Goal: Information Seeking & Learning: Stay updated

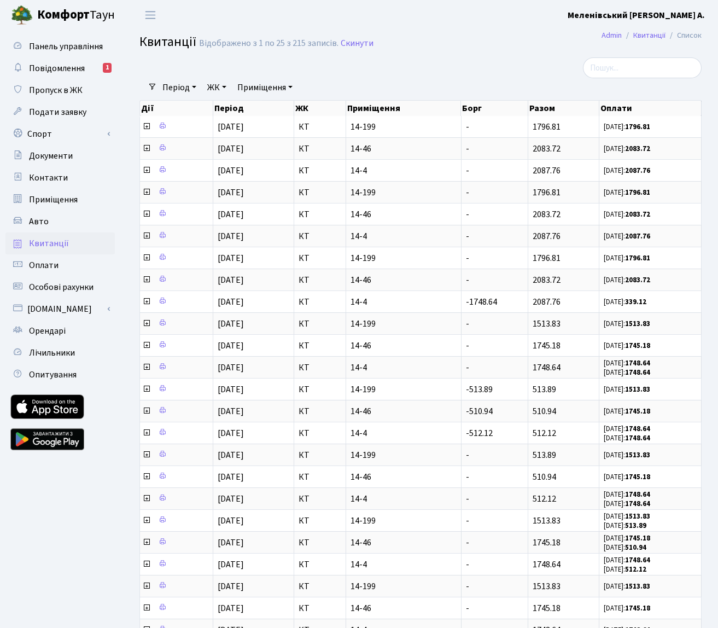
select select "25"
click at [79, 65] on span "Повідомлення" at bounding box center [57, 68] width 56 height 12
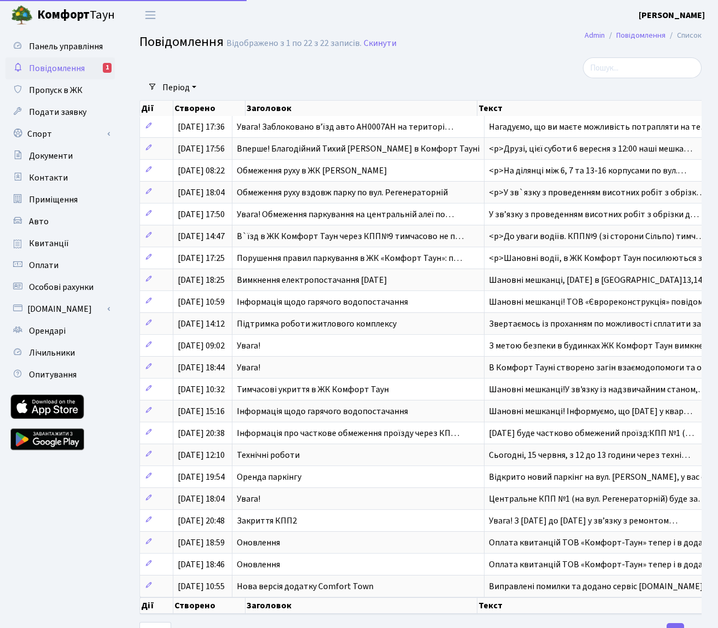
select select "25"
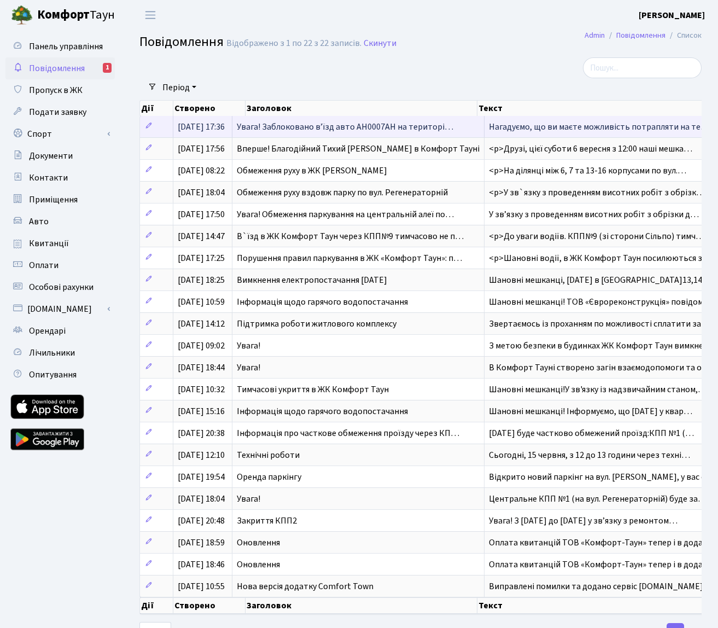
click at [268, 127] on span "Увага! Заблоковано вʼїзд авто AH0007AH на територі…" at bounding box center [345, 127] width 217 height 12
click at [350, 126] on span "Увага! Заблоковано вʼїзд авто AH0007AH на територі…" at bounding box center [345, 127] width 217 height 12
click at [569, 128] on span "Нагадуємо, що ви маєте можливість потрапляти на те…" at bounding box center [599, 127] width 220 height 12
click at [148, 125] on icon at bounding box center [149, 126] width 8 height 8
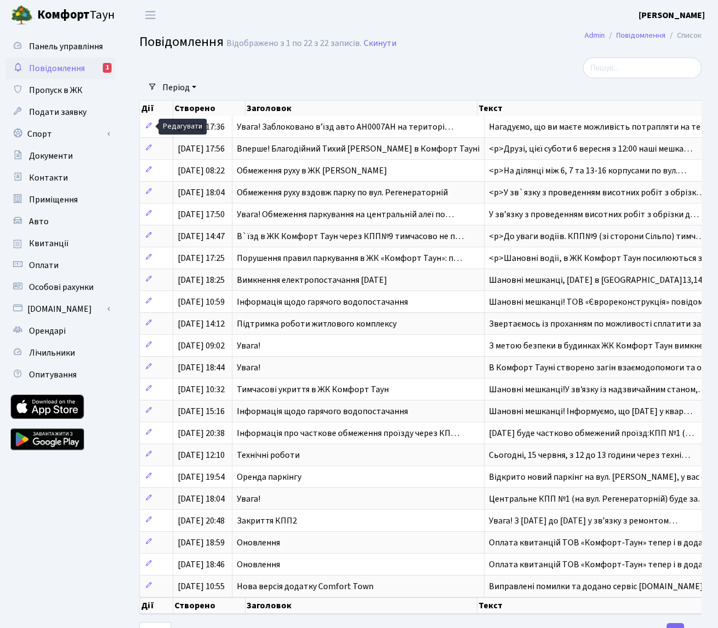
click at [251, 67] on div at bounding box center [324, 67] width 386 height 21
select select "25"
click at [61, 68] on span "Повідомлення" at bounding box center [57, 68] width 56 height 12
select select "25"
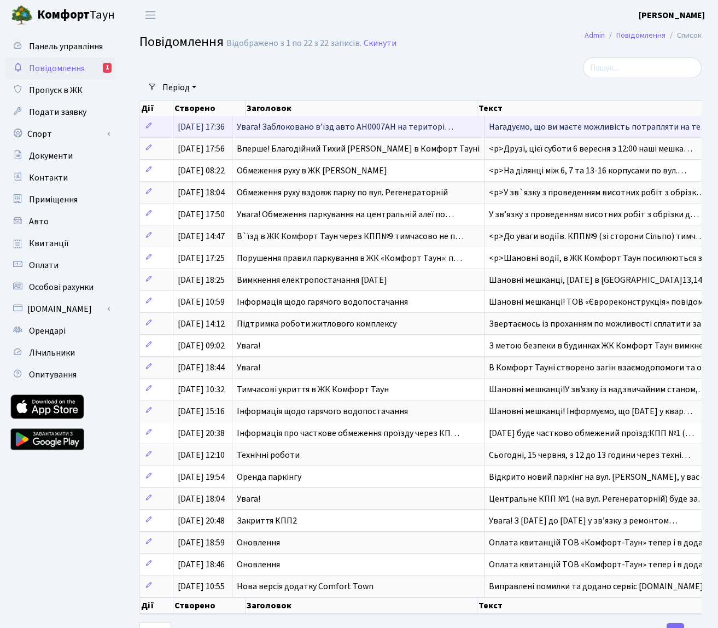
click at [311, 126] on span "Увага! Заблоковано вʼїзд авто AH0007AH на територі…" at bounding box center [345, 127] width 217 height 12
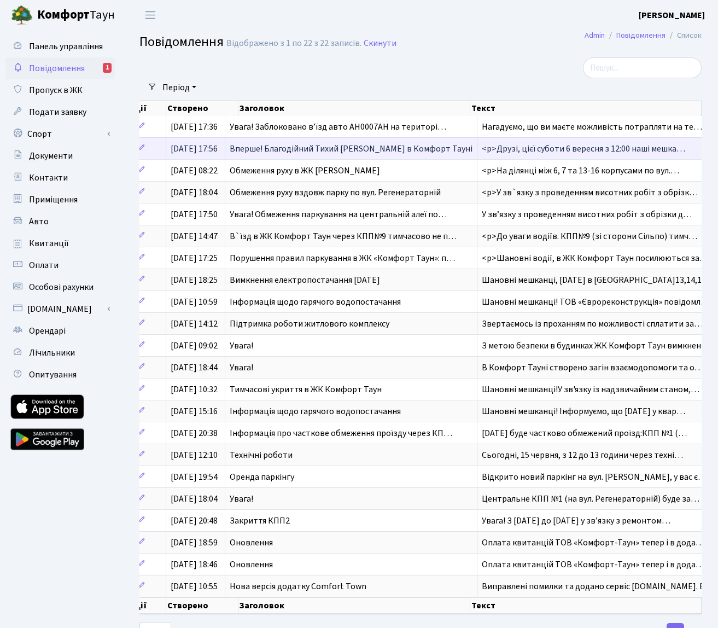
click at [304, 153] on span "Вперше! Благодійний Тихий [PERSON_NAME] в Комфорт Тауні" at bounding box center [351, 149] width 243 height 12
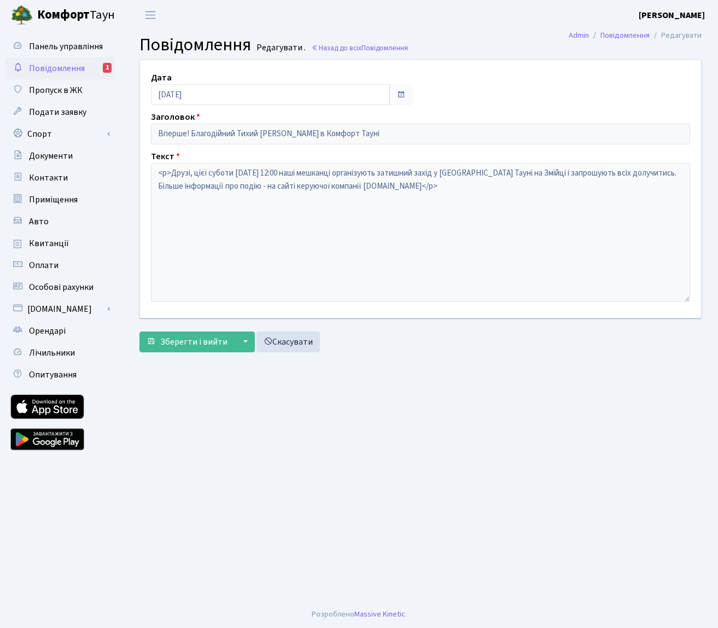
click at [75, 69] on span "Повідомлення" at bounding box center [57, 68] width 56 height 12
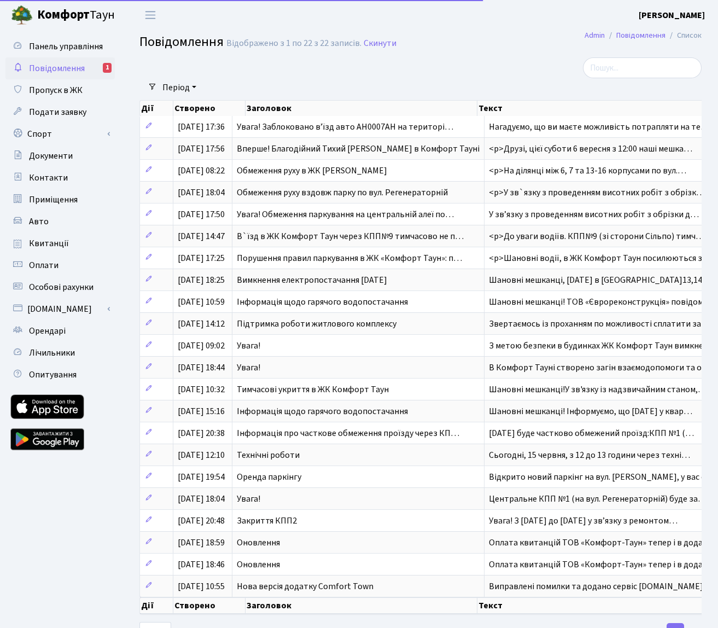
select select "25"
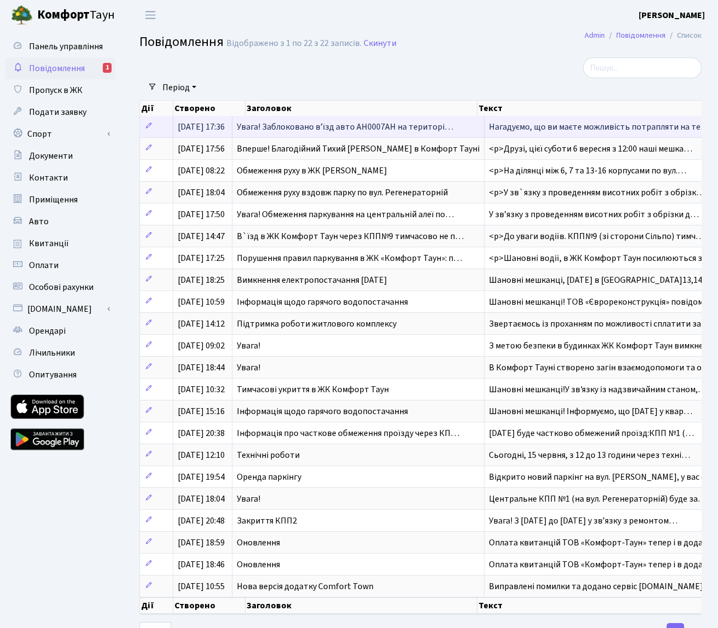
click at [342, 126] on span "Увага! Заблоковано вʼїзд авто AH0007AH на територі…" at bounding box center [345, 127] width 217 height 12
click at [393, 126] on span "Увага! Заблоковано вʼїзд авто AH0007AH на територі…" at bounding box center [345, 127] width 217 height 12
